Goal: Task Accomplishment & Management: Manage account settings

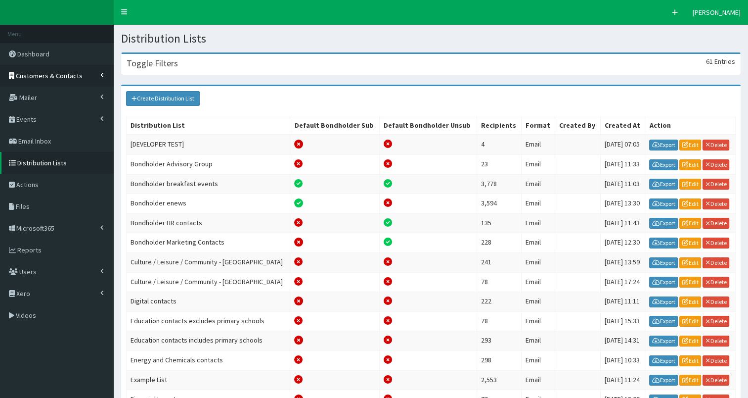
click at [32, 77] on span "Customers & Contacts" at bounding box center [49, 75] width 67 height 9
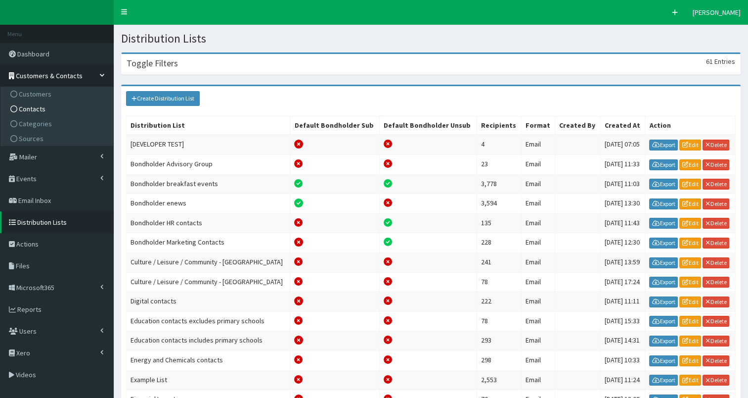
click at [23, 111] on span "Contacts" at bounding box center [32, 108] width 27 height 9
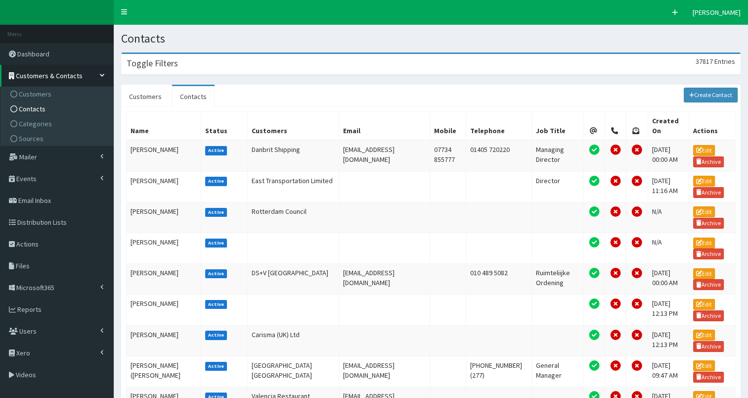
click at [233, 61] on div "Toggle Filters 37817 Entries" at bounding box center [431, 64] width 619 height 20
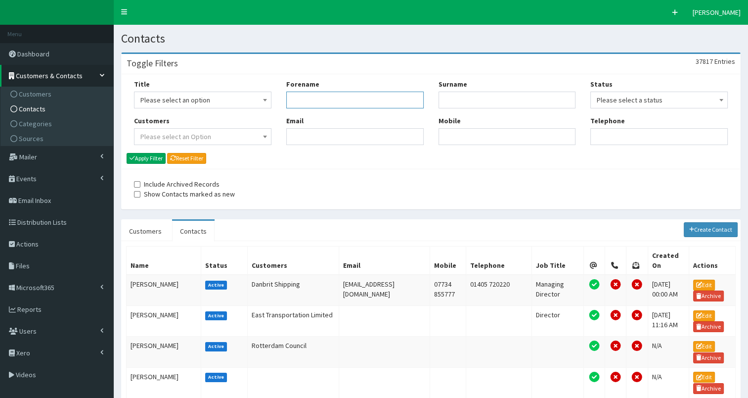
click at [293, 105] on input "Forename" at bounding box center [354, 99] width 137 height 17
type input "[PERSON_NAME]"
type input "french"
click at [146, 159] on button "Apply Filter" at bounding box center [146, 158] width 39 height 11
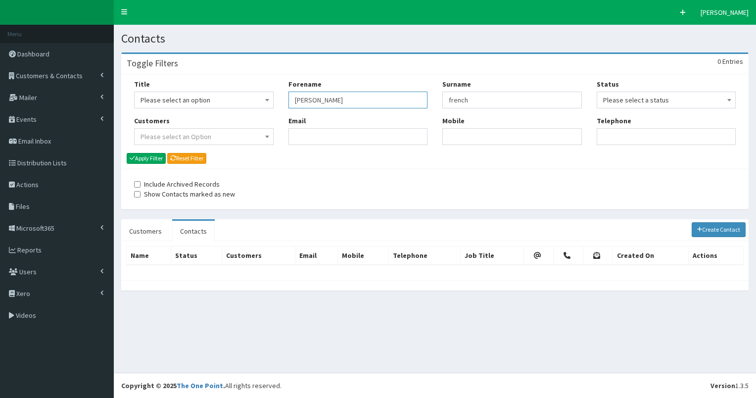
drag, startPoint x: 292, startPoint y: 99, endPoint x: 347, endPoint y: 101, distance: 54.9
click at [347, 101] on input "[PERSON_NAME]" at bounding box center [357, 99] width 139 height 17
type input "windass"
click at [154, 158] on button "Apply Filter" at bounding box center [146, 158] width 39 height 11
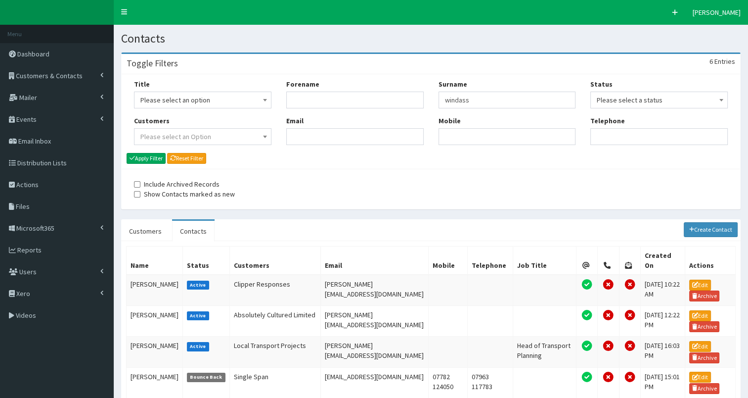
scroll to position [121, 0]
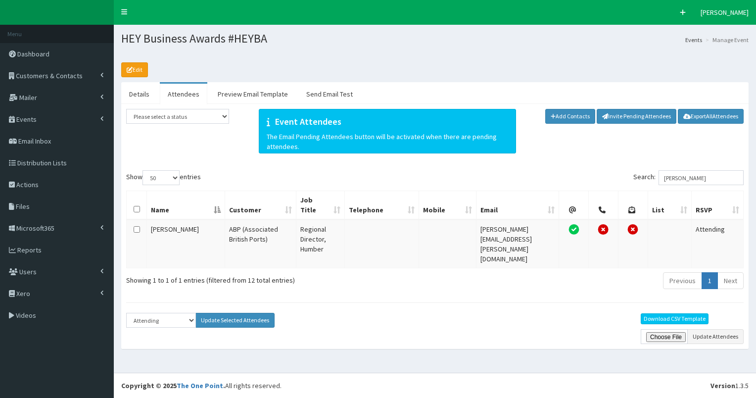
select select "50"
select select "Attending"
drag, startPoint x: 669, startPoint y: 177, endPoint x: 718, endPoint y: 181, distance: 49.6
click at [718, 181] on input "[PERSON_NAME]" at bounding box center [700, 177] width 85 height 15
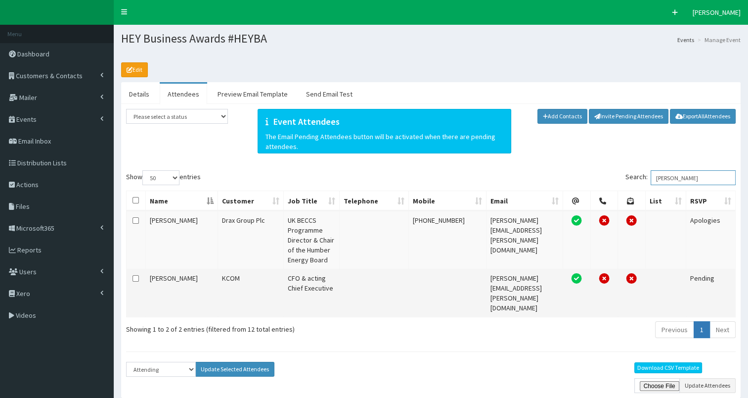
type input "[PERSON_NAME]"
click at [136, 276] on input "checkbox" at bounding box center [136, 278] width 6 height 6
checkbox input "true"
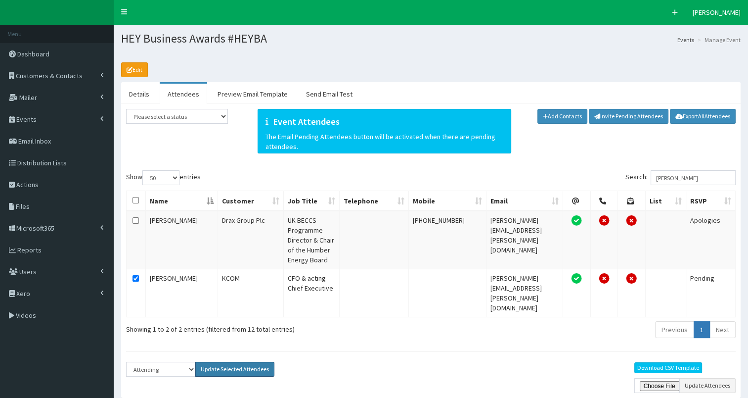
click at [227, 361] on button "Update Selected Attendees" at bounding box center [234, 368] width 79 height 15
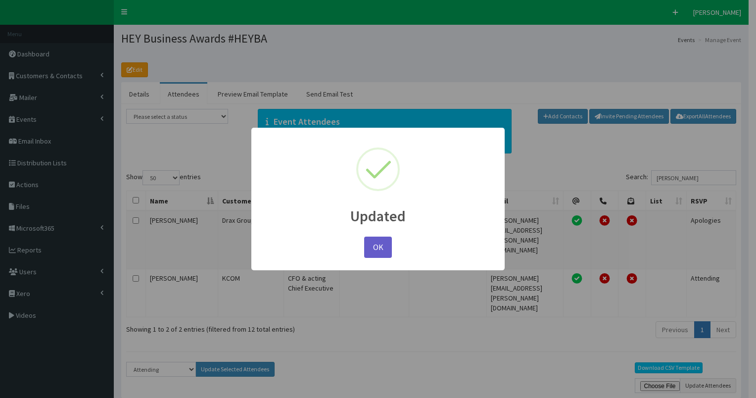
click at [378, 244] on button "OK" at bounding box center [378, 246] width 28 height 21
